Goal: Task Accomplishment & Management: Manage account settings

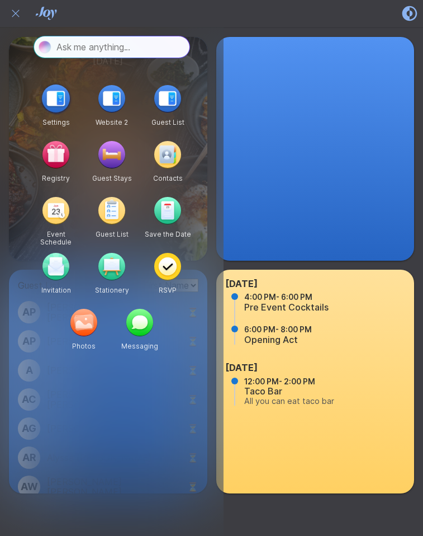
click at [62, 100] on img "button" at bounding box center [56, 98] width 28 height 28
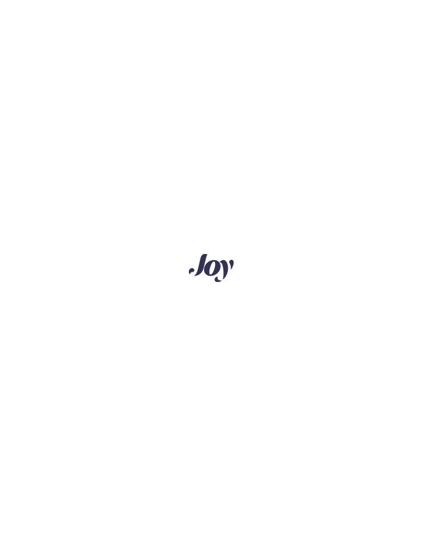
type input "(GMT-07:00) [GEOGRAPHIC_DATA]/[GEOGRAPHIC_DATA]"
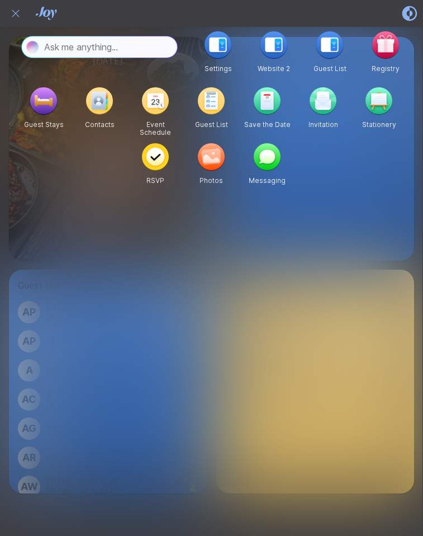
click at [15, 18] on icon "Close" at bounding box center [15, 13] width 13 height 13
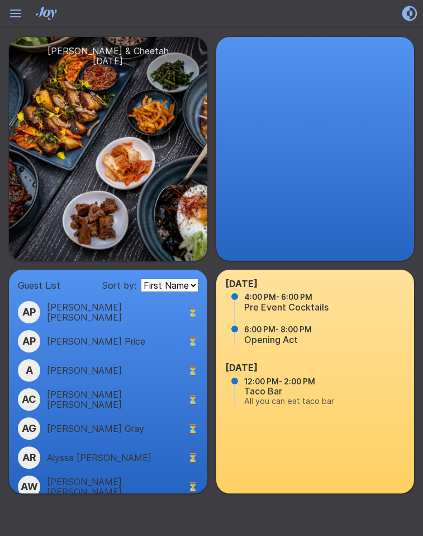
click at [15, 18] on icon "Hamburger" at bounding box center [16, 13] width 18 height 18
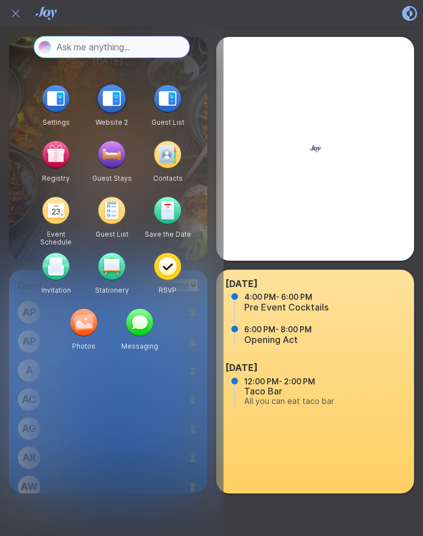
click at [113, 102] on img "button" at bounding box center [112, 98] width 28 height 28
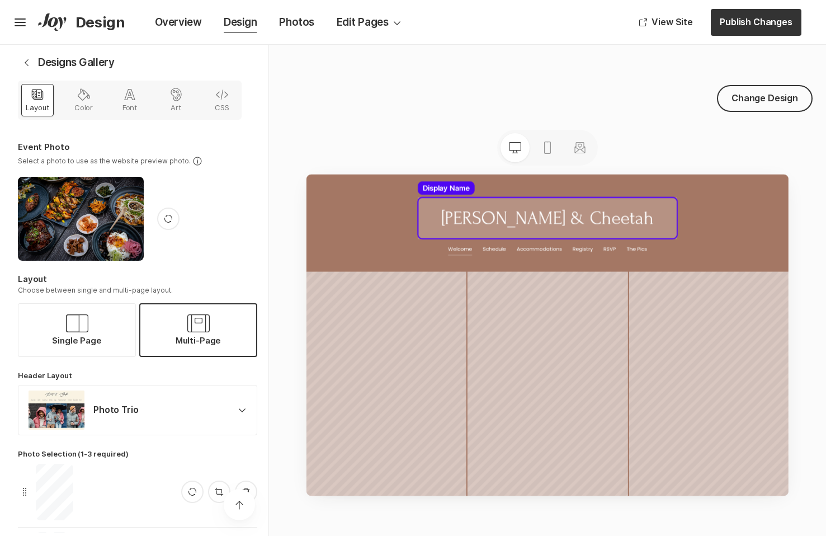
click at [423, 231] on use at bounding box center [708, 247] width 432 height 69
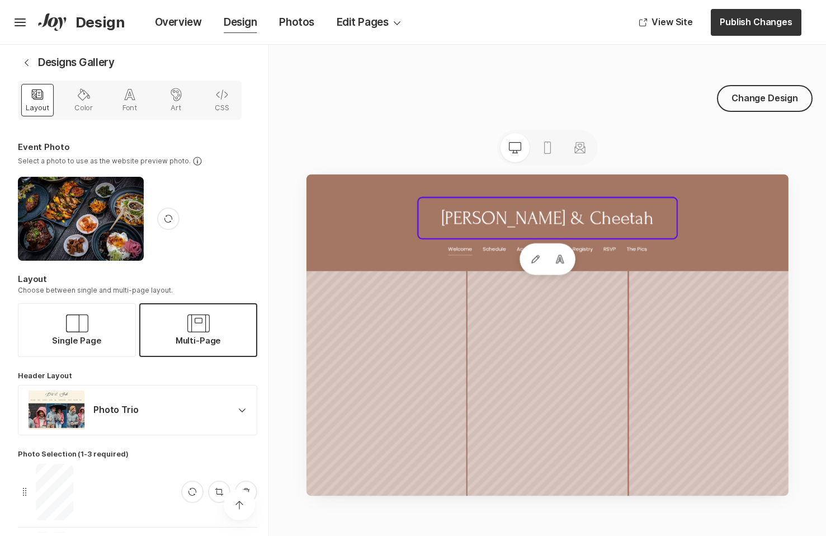
click at [423, 309] on div "Edit Fonts" at bounding box center [708, 315] width 403 height 52
click at [423, 300] on div "Edit Fonts" at bounding box center [708, 315] width 403 height 52
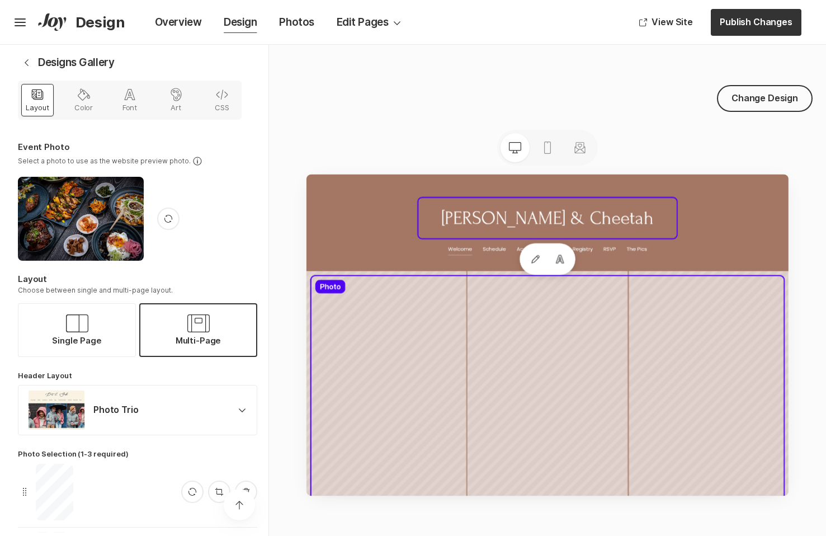
click at [423, 376] on use at bounding box center [708, 535] width 790 height 385
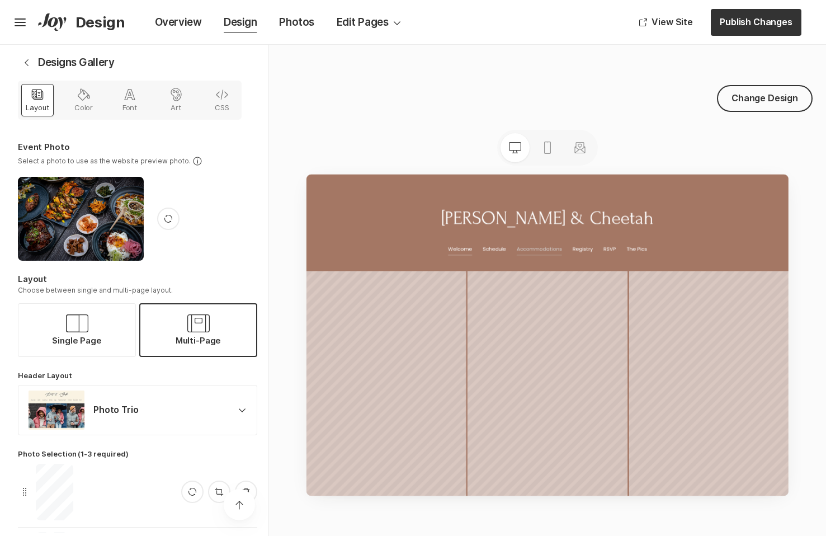
click at [423, 298] on p "Accommodations" at bounding box center [695, 299] width 76 height 20
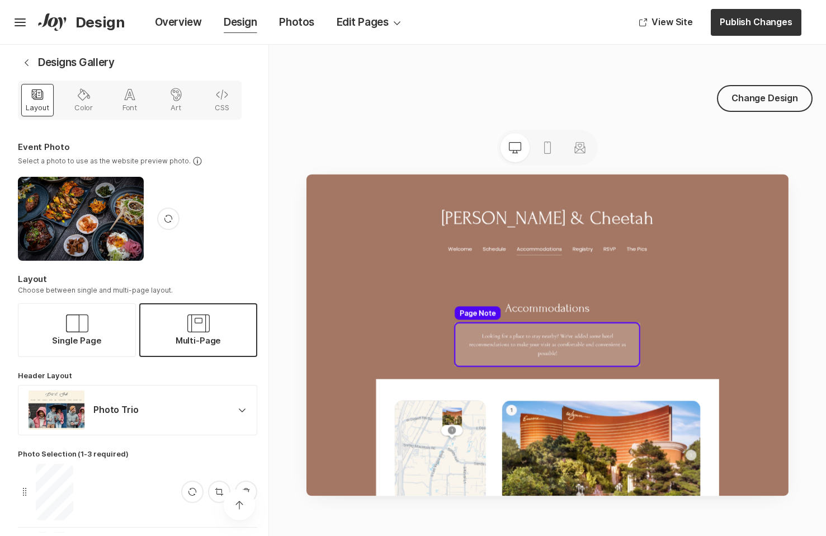
click at [423, 453] on use at bounding box center [708, 458] width 309 height 73
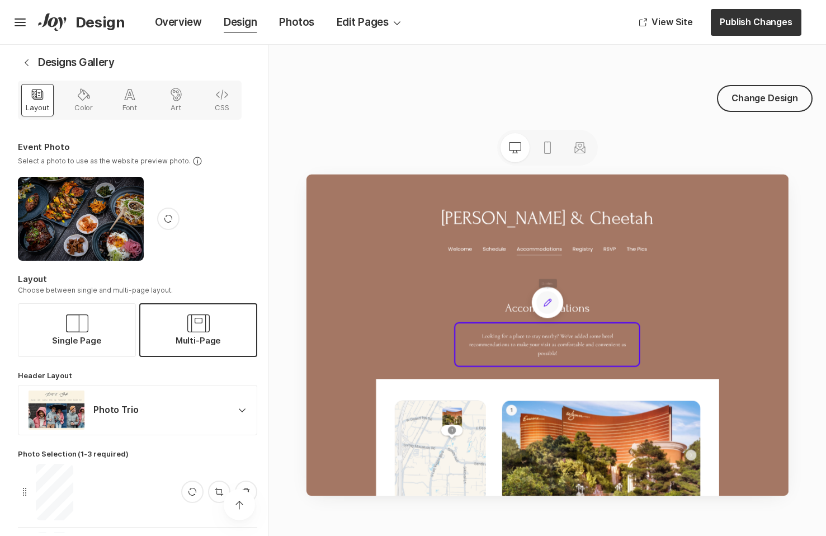
click at [423, 383] on div "Edit" at bounding box center [708, 387] width 37 height 37
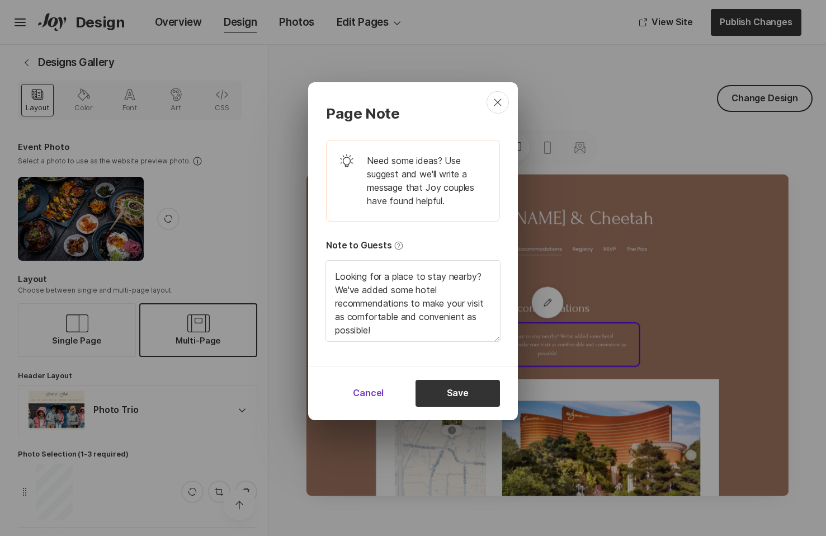
click at [370, 390] on button "Cancel" at bounding box center [368, 393] width 85 height 27
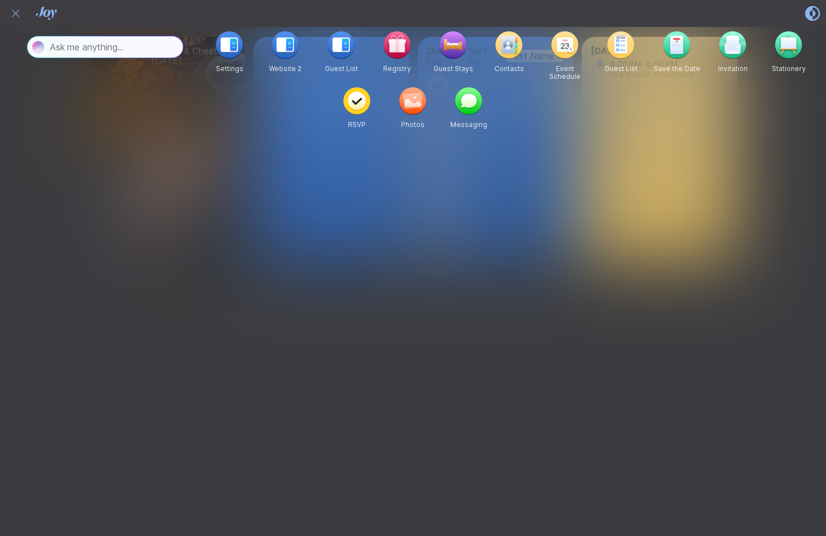
click at [13, 9] on icon "Close" at bounding box center [15, 13] width 13 height 13
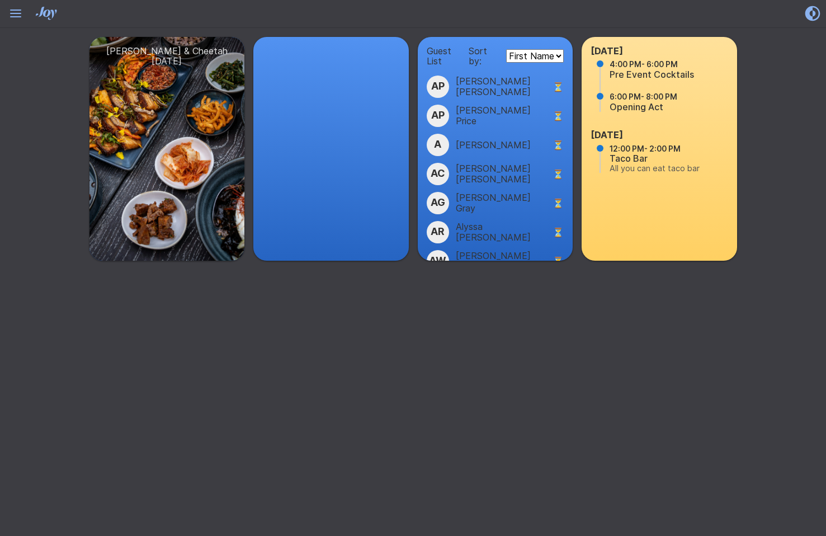
click at [13, 10] on icon at bounding box center [15, 12] width 11 height 4
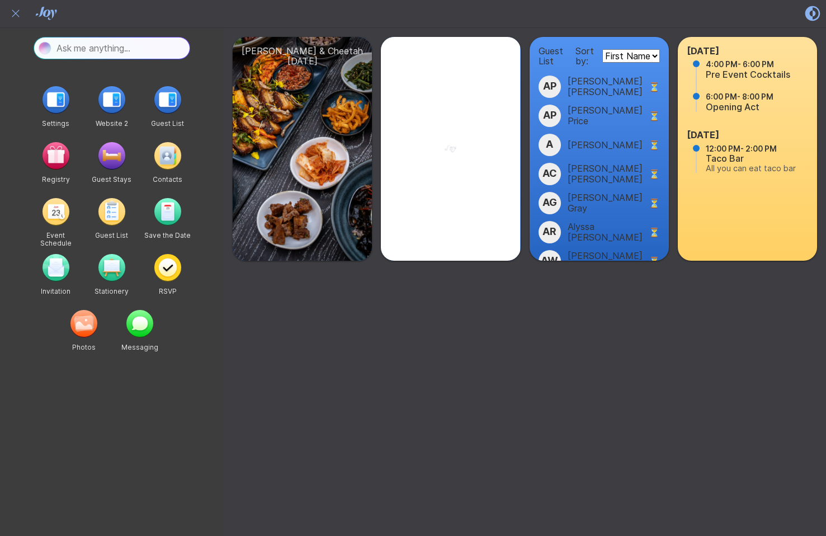
click at [14, 13] on icon "Close" at bounding box center [15, 13] width 13 height 13
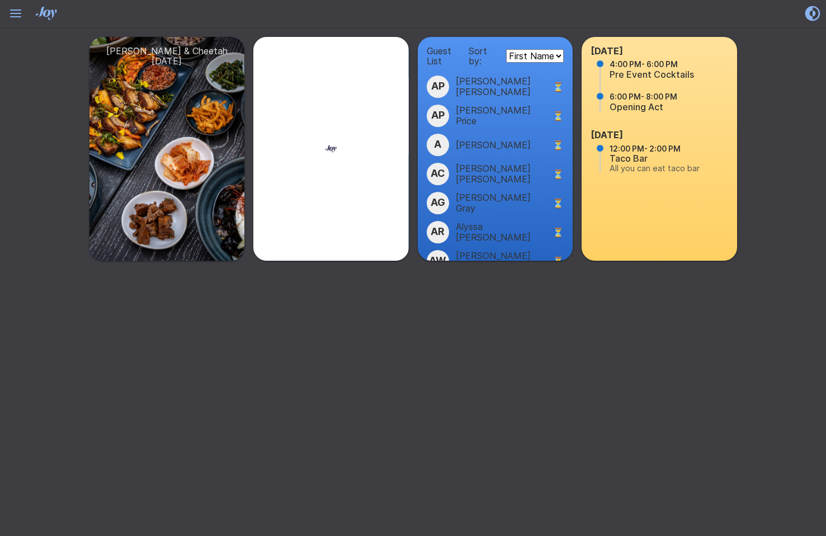
click at [14, 13] on icon at bounding box center [15, 12] width 11 height 4
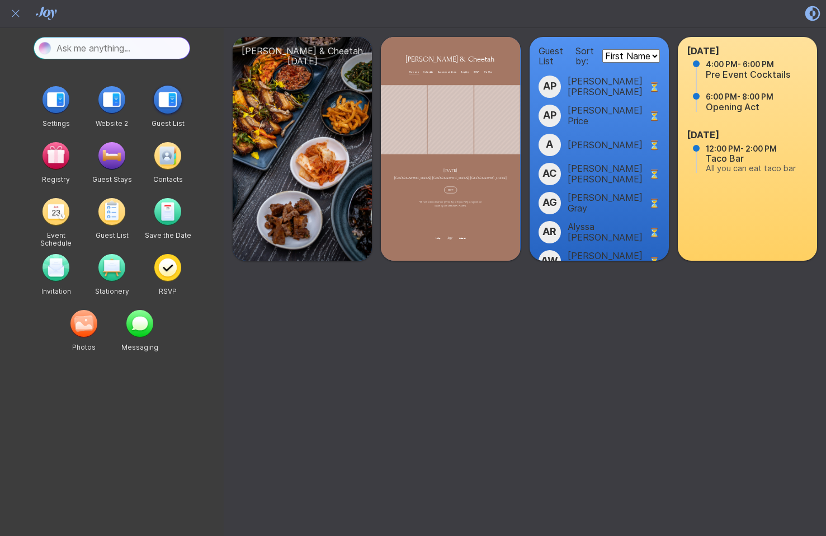
click at [173, 105] on img "button" at bounding box center [168, 100] width 28 height 28
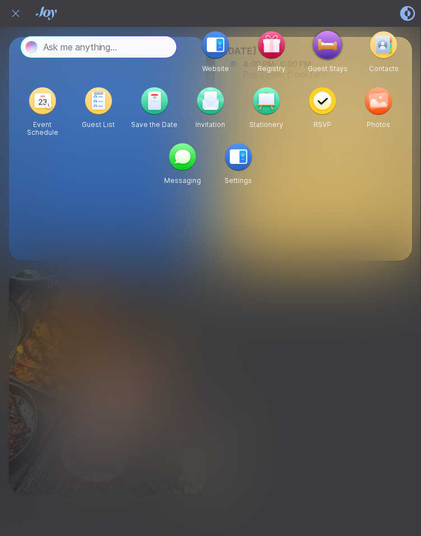
click at [329, 43] on img "button" at bounding box center [327, 45] width 28 height 28
click at [382, 42] on img "button" at bounding box center [383, 45] width 28 height 28
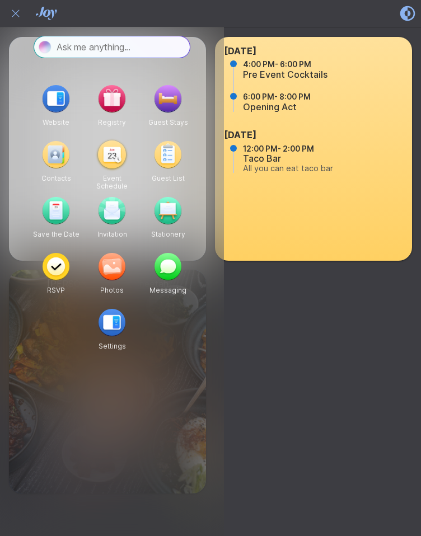
click at [116, 157] on img "button" at bounding box center [112, 154] width 28 height 28
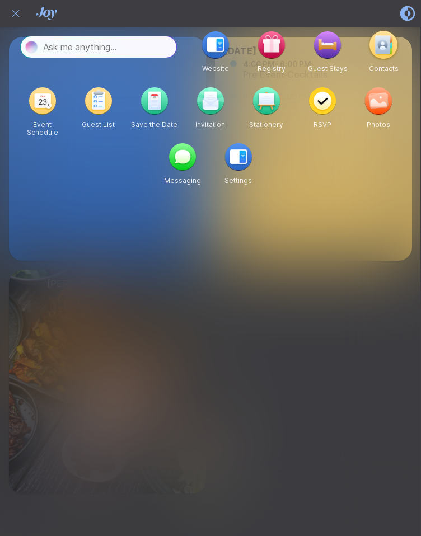
click at [389, 46] on img "button" at bounding box center [383, 45] width 28 height 28
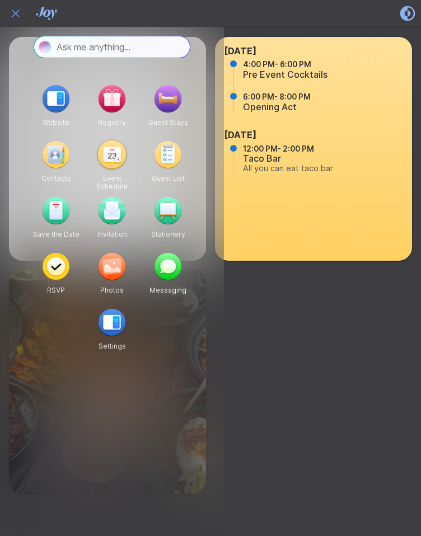
click at [116, 152] on img "button" at bounding box center [112, 154] width 28 height 28
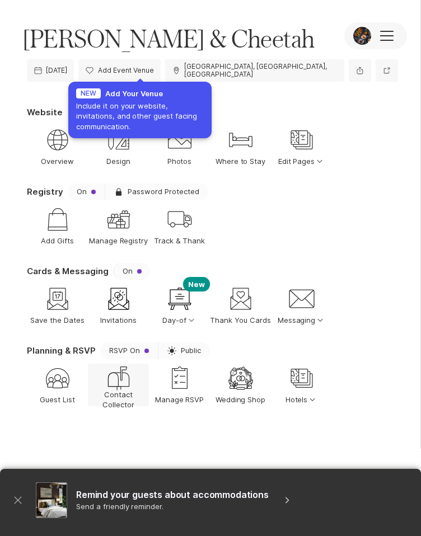
click at [122, 371] on icon at bounding box center [123, 374] width 8 height 16
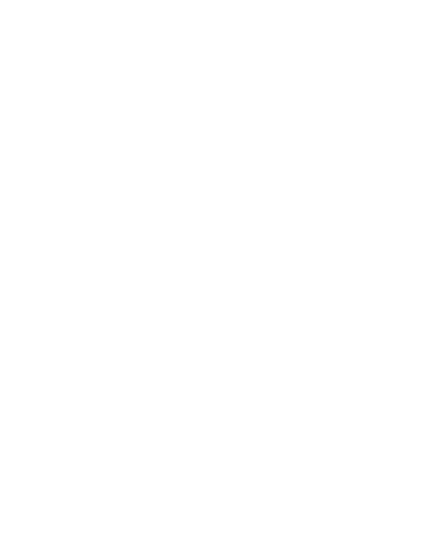
click at [17, 37] on div at bounding box center [210, 268] width 421 height 536
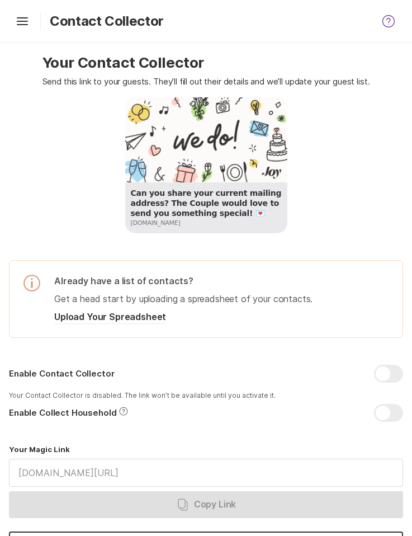
click at [32, 23] on div "Hamburger Contact Collector" at bounding box center [206, 21] width 412 height 43
click at [21, 22] on icon "Hamburger" at bounding box center [22, 21] width 18 height 18
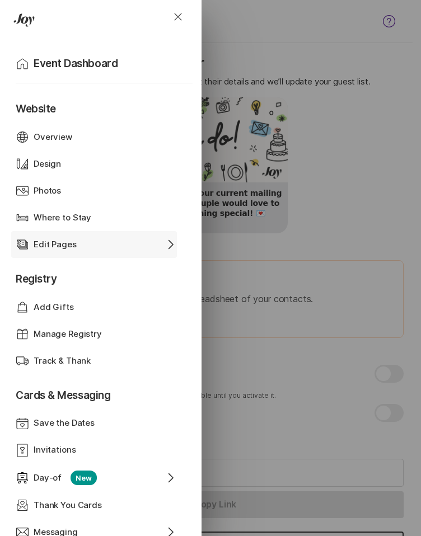
click at [65, 245] on p "Edit Pages" at bounding box center [55, 244] width 43 height 13
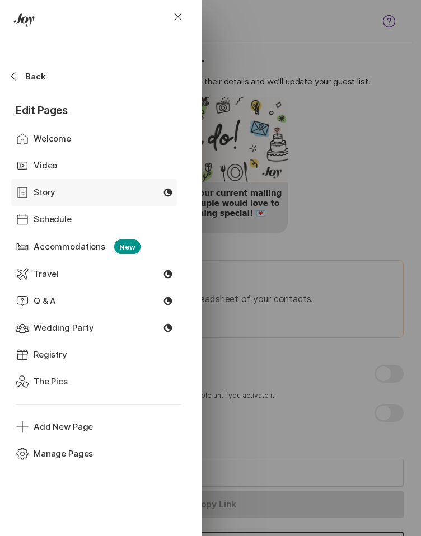
click at [61, 203] on div "Story Story Moon" at bounding box center [96, 192] width 161 height 27
